Goal: Find specific page/section: Find specific page/section

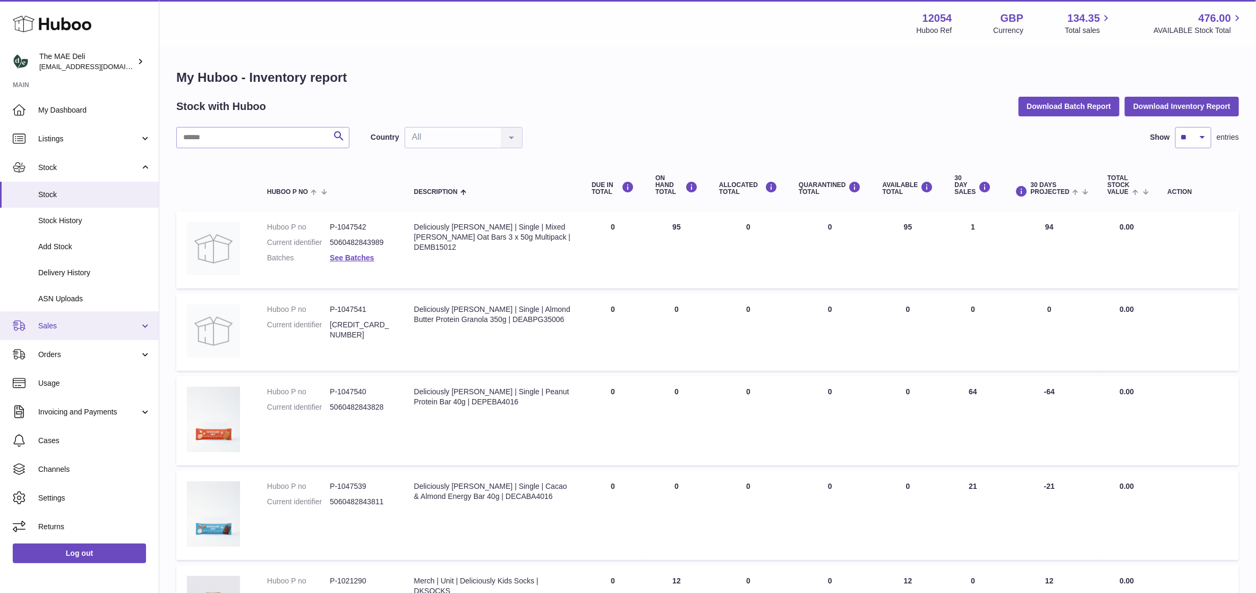
click at [83, 323] on span "Sales" at bounding box center [88, 326] width 101 height 10
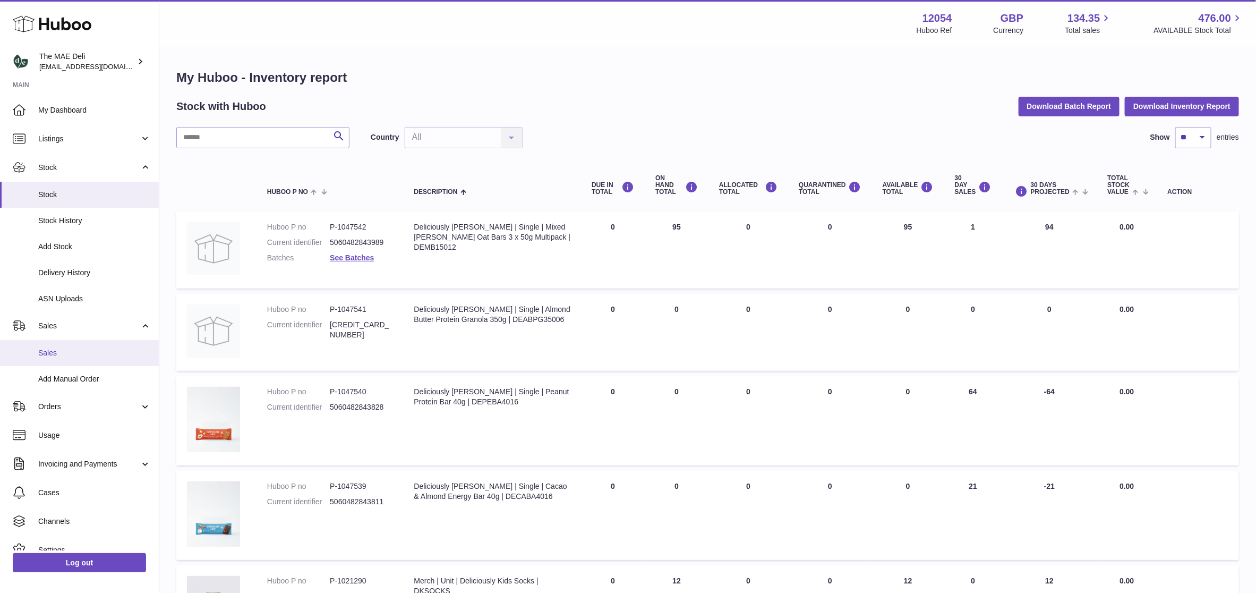
click at [74, 350] on span "Sales" at bounding box center [94, 353] width 113 height 10
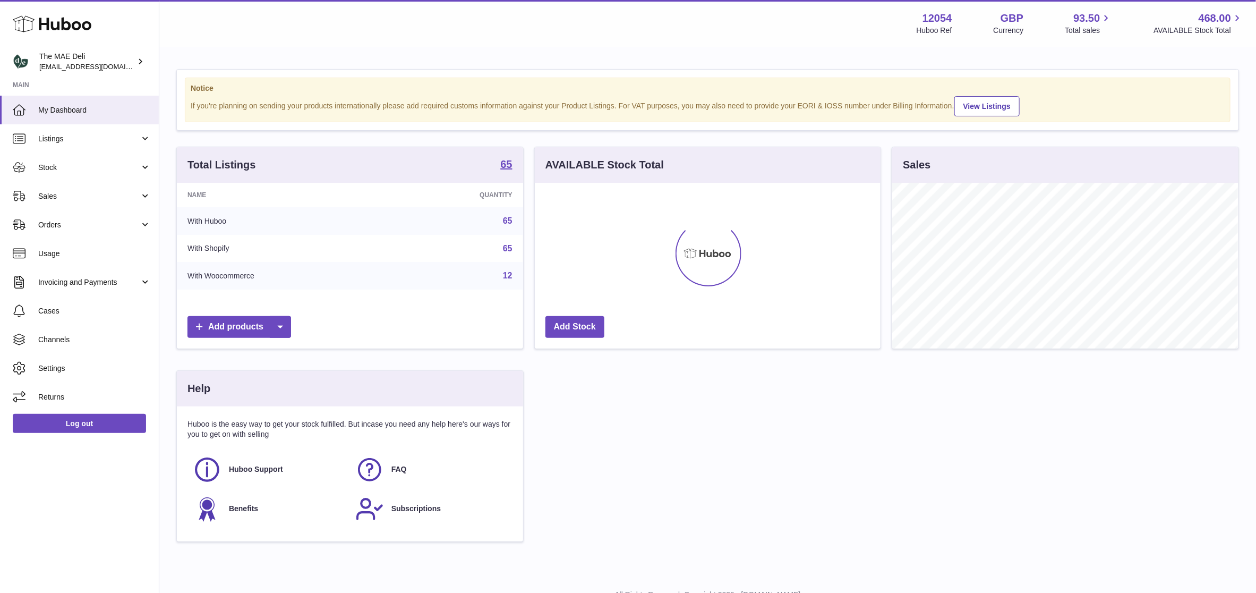
scroll to position [166, 346]
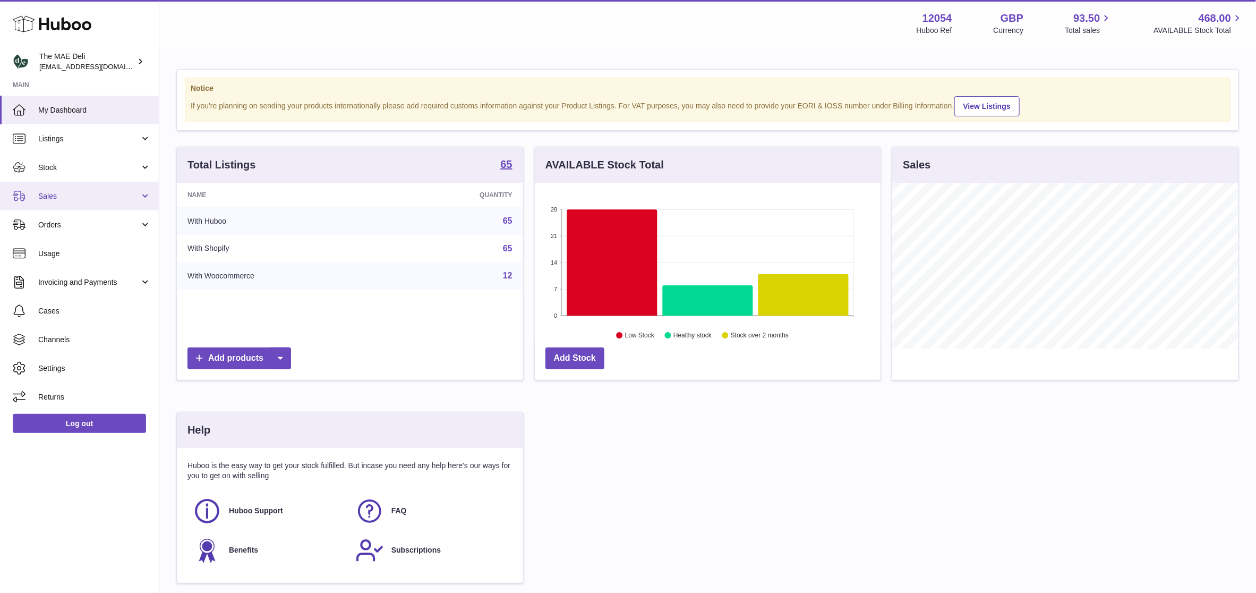
click at [75, 185] on link "Sales" at bounding box center [79, 196] width 159 height 29
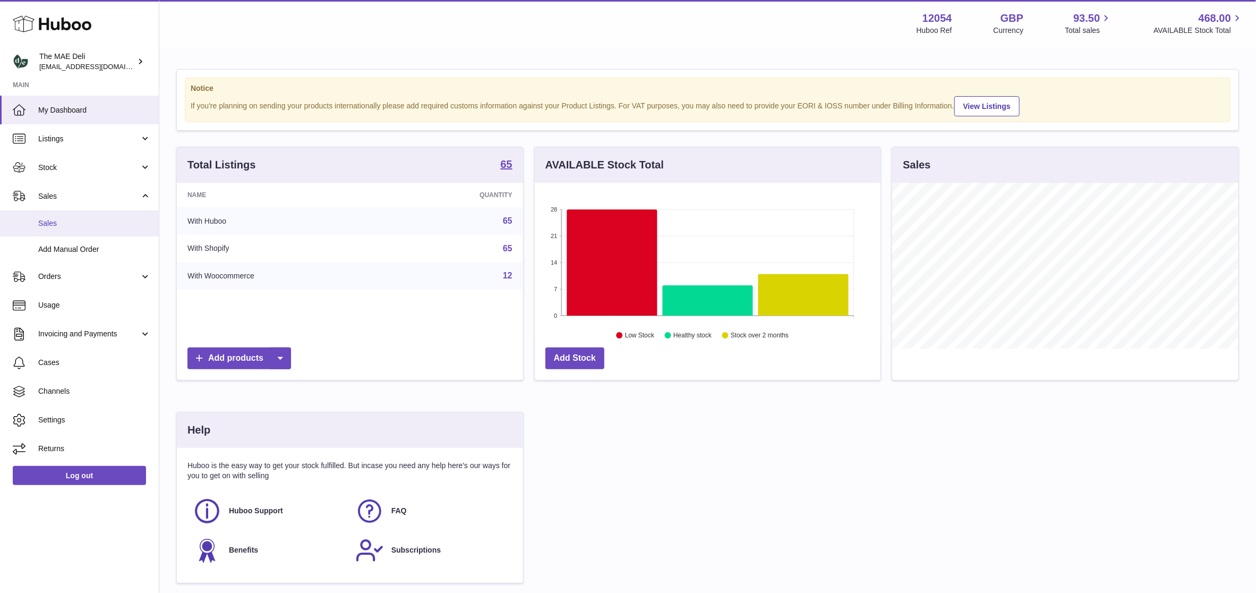
click at [70, 225] on span "Sales" at bounding box center [94, 223] width 113 height 10
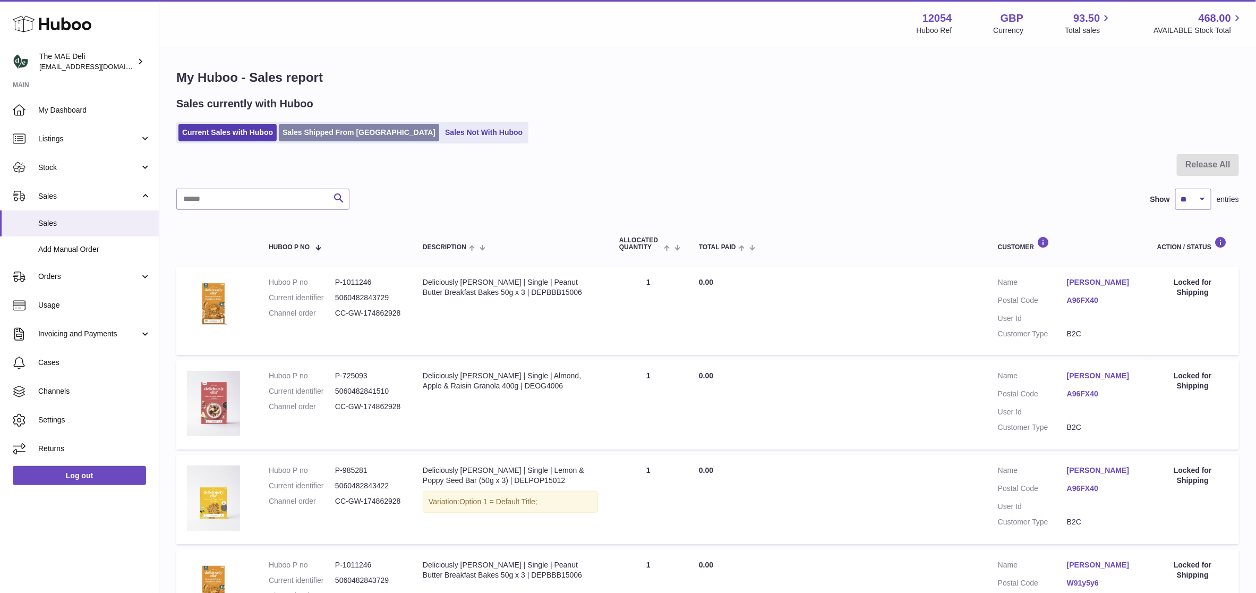
click at [314, 129] on link "Sales Shipped From Huboo" at bounding box center [359, 133] width 160 height 18
